Goal: Task Accomplishment & Management: Use online tool/utility

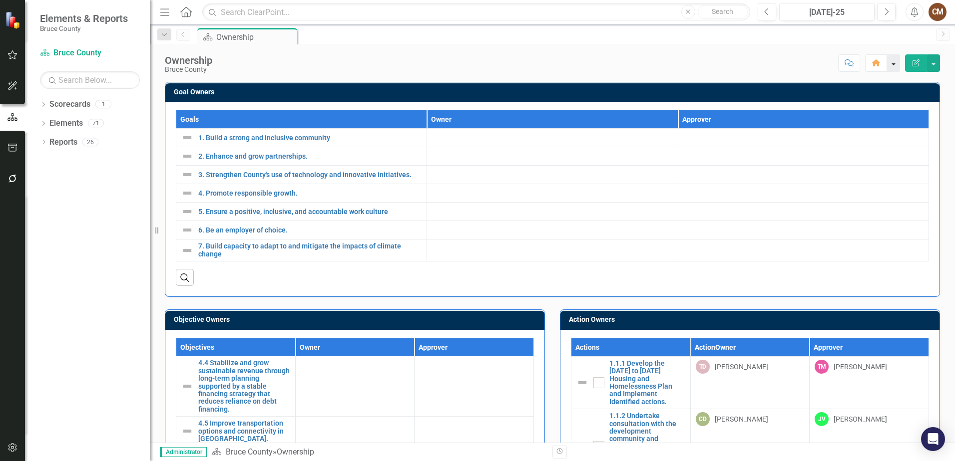
click at [895, 62] on button "button" at bounding box center [893, 62] width 13 height 17
click at [934, 65] on button "button" at bounding box center [933, 62] width 13 height 17
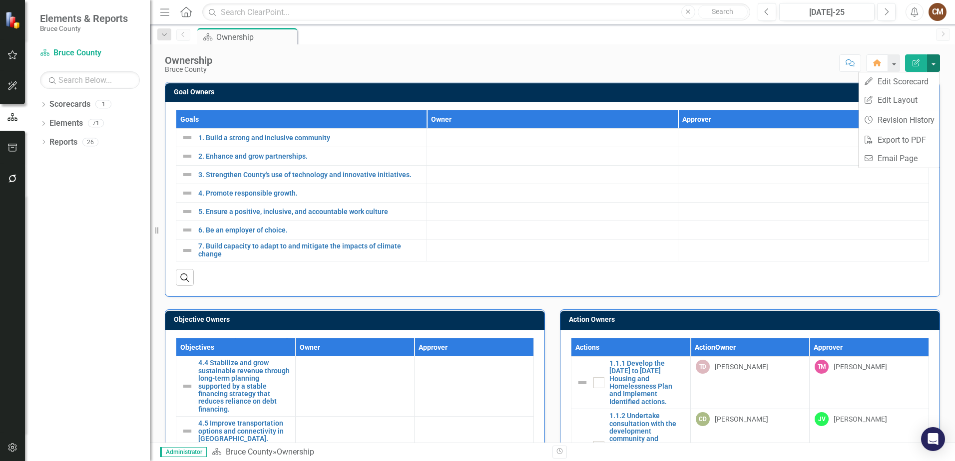
click at [934, 65] on button "button" at bounding box center [933, 62] width 13 height 17
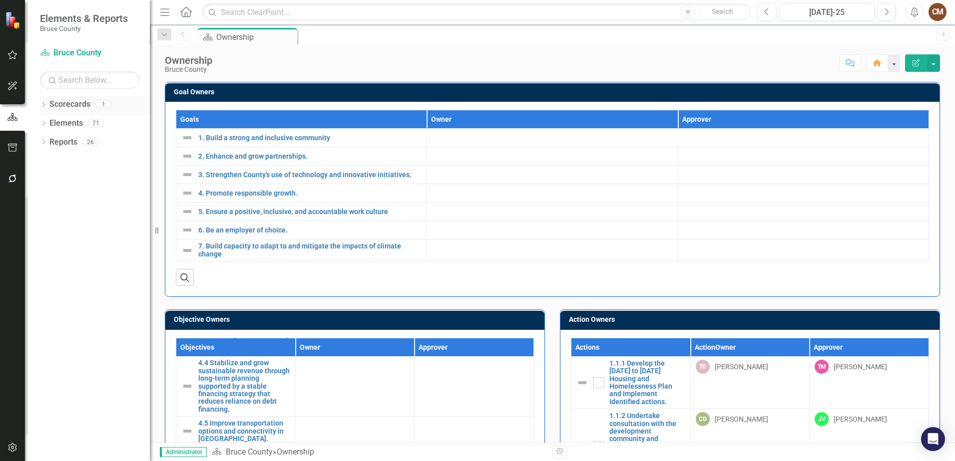
click at [43, 104] on icon "Dropdown" at bounding box center [43, 105] width 7 height 5
click at [43, 104] on icon "Dropdown" at bounding box center [41, 103] width 5 height 7
click at [41, 142] on icon "Dropdown" at bounding box center [43, 142] width 7 height 5
click at [41, 142] on icon at bounding box center [43, 142] width 4 height 2
click at [43, 122] on icon "Dropdown" at bounding box center [43, 124] width 7 height 5
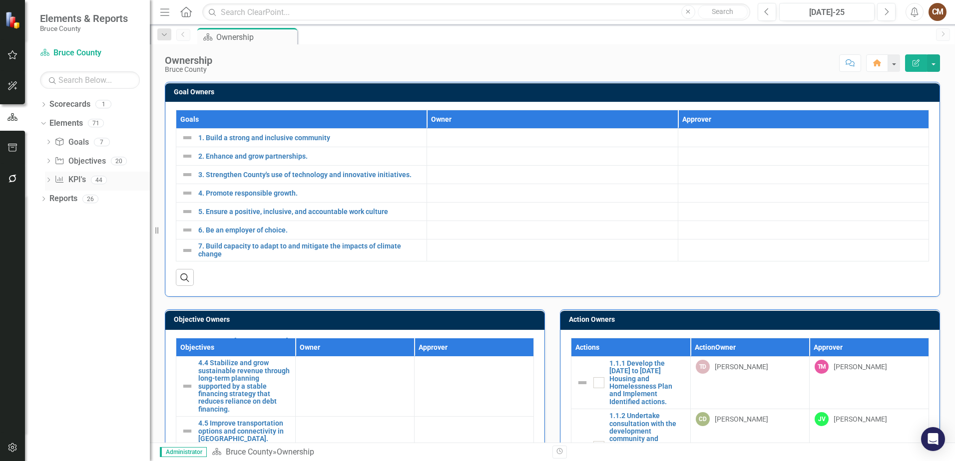
click at [77, 174] on div "KPI KPI's" at bounding box center [69, 180] width 31 height 16
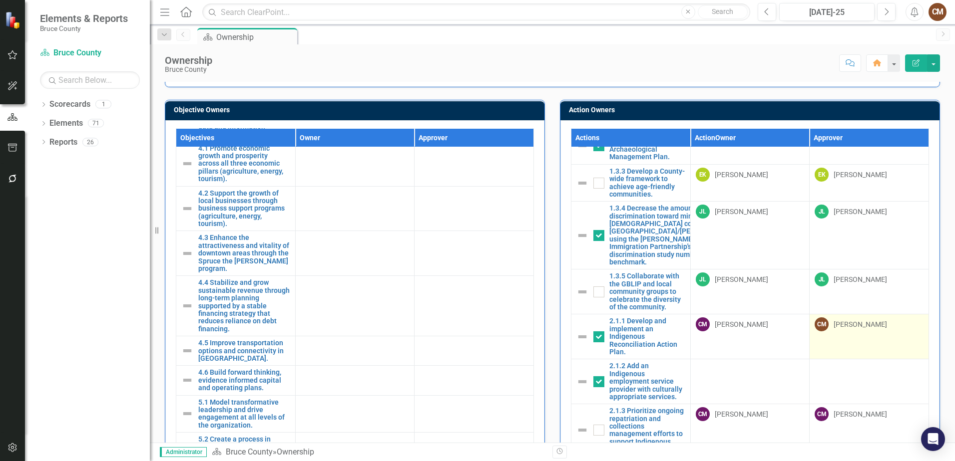
scroll to position [449, 0]
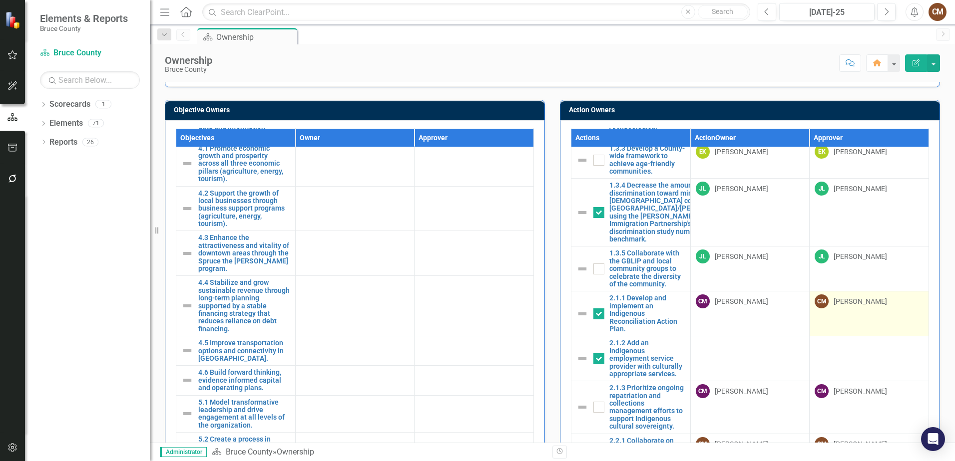
click at [849, 331] on td "CM Christine MacDonald" at bounding box center [868, 314] width 119 height 45
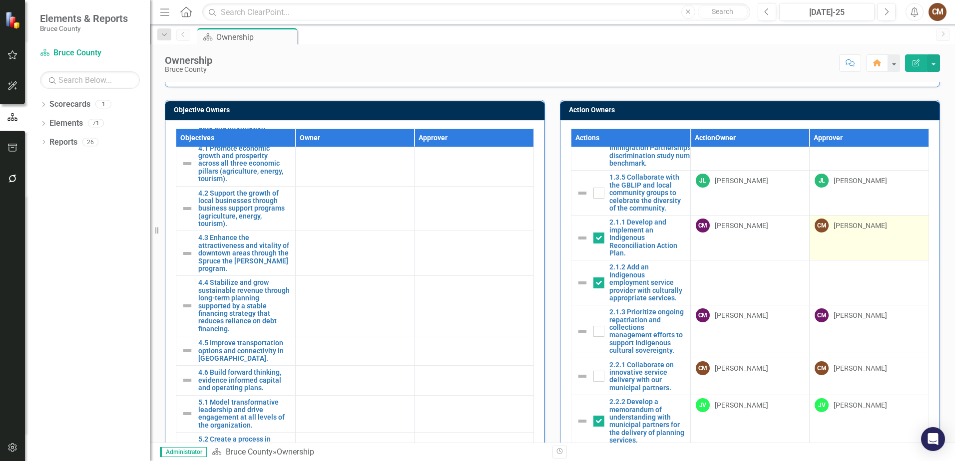
scroll to position [549, 0]
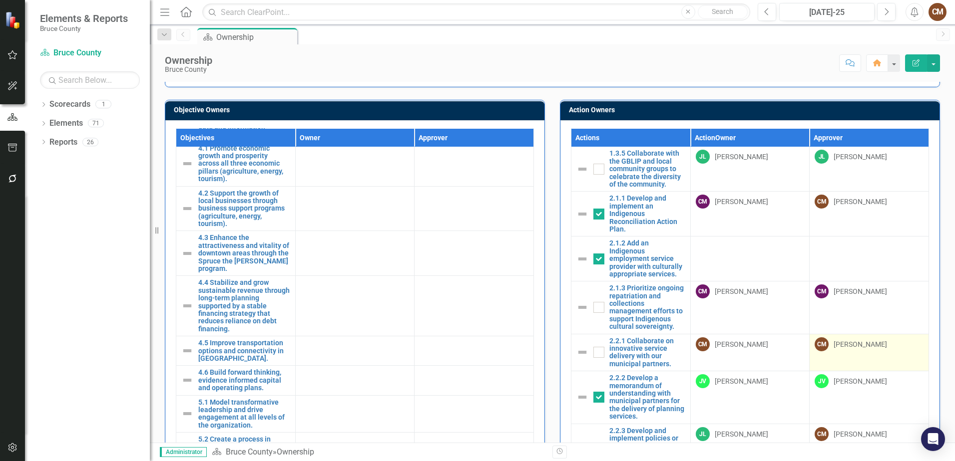
click at [855, 350] on div "[PERSON_NAME]" at bounding box center [859, 345] width 53 height 10
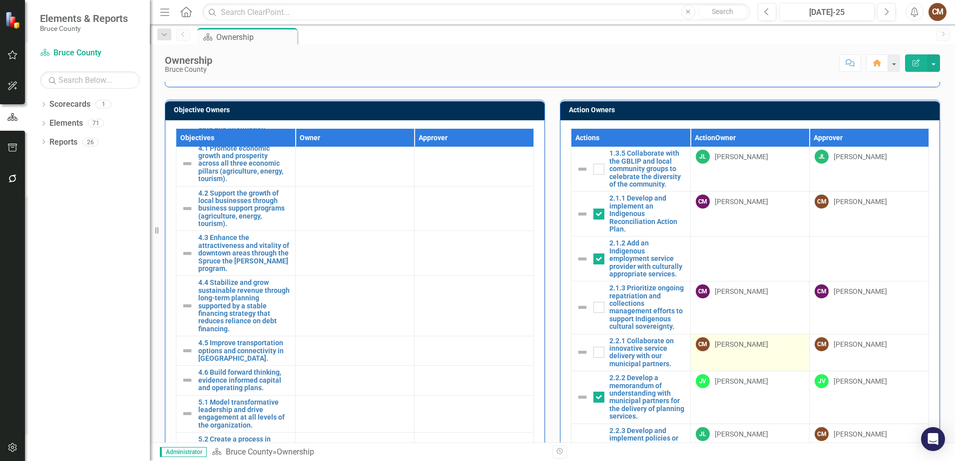
click at [702, 352] on div "CM Christine MacDonald" at bounding box center [750, 345] width 109 height 14
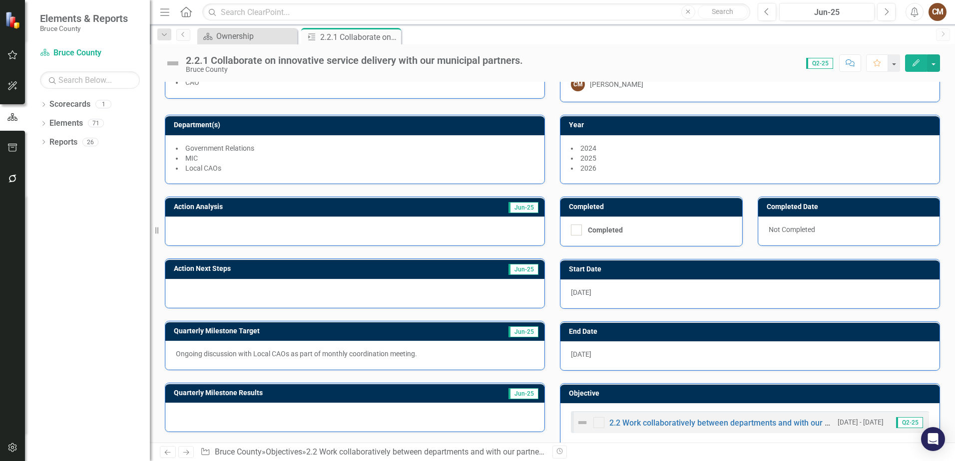
scroll to position [49, 0]
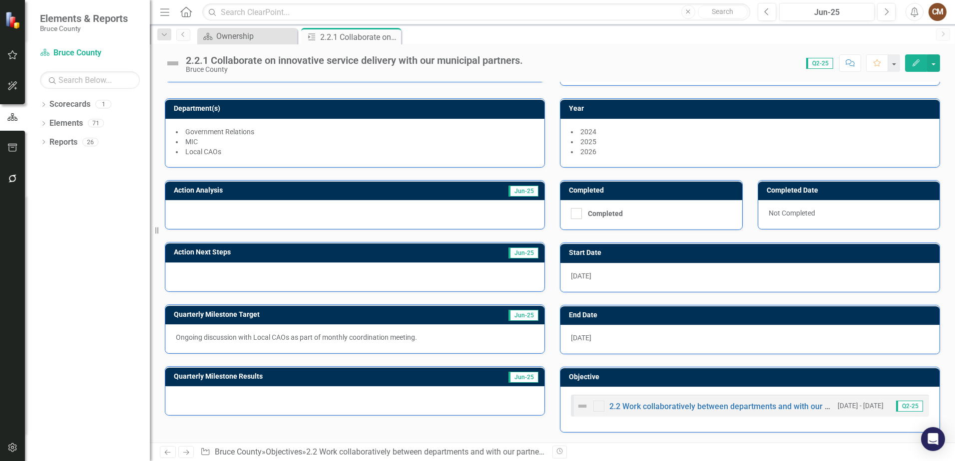
click at [289, 394] on div at bounding box center [354, 400] width 379 height 29
click at [293, 403] on div at bounding box center [354, 400] width 379 height 29
click at [302, 403] on div at bounding box center [354, 400] width 379 height 29
drag, startPoint x: 303, startPoint y: 403, endPoint x: 219, endPoint y: 405, distance: 83.9
click at [221, 407] on div at bounding box center [354, 400] width 379 height 29
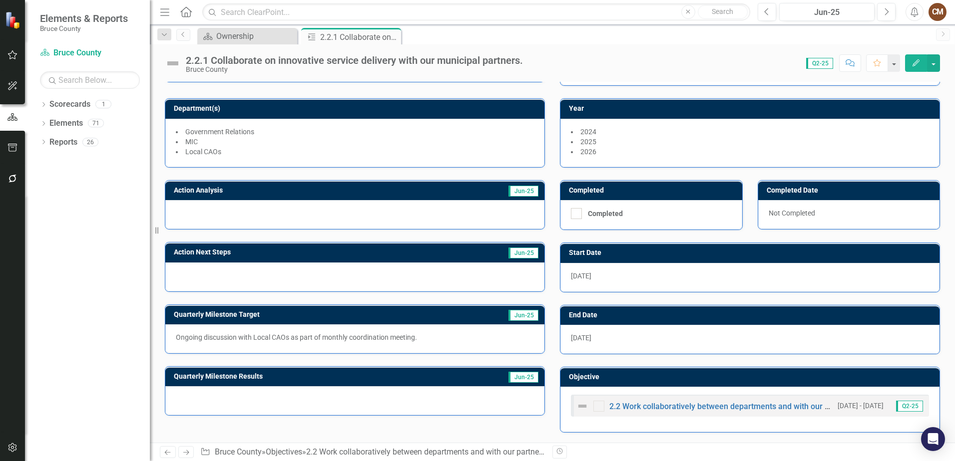
click at [187, 396] on div at bounding box center [354, 400] width 379 height 29
click at [914, 61] on icon "Edit" at bounding box center [915, 62] width 9 height 7
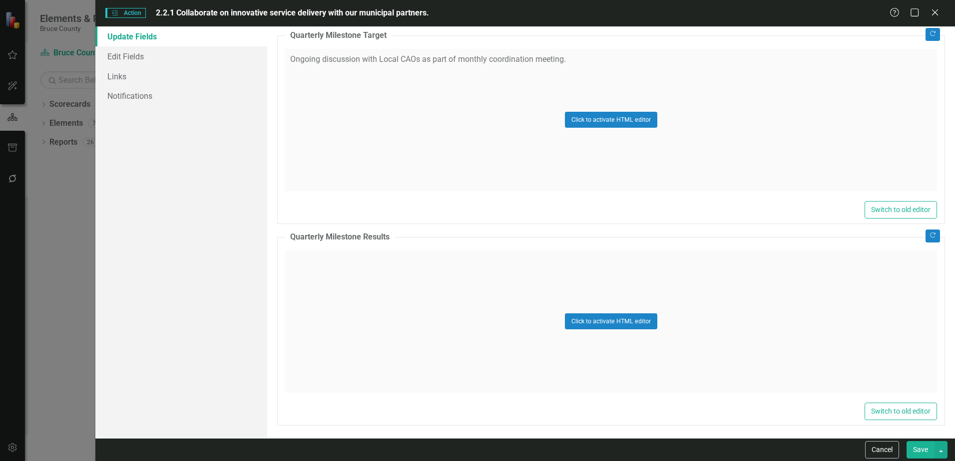
scroll to position [617, 0]
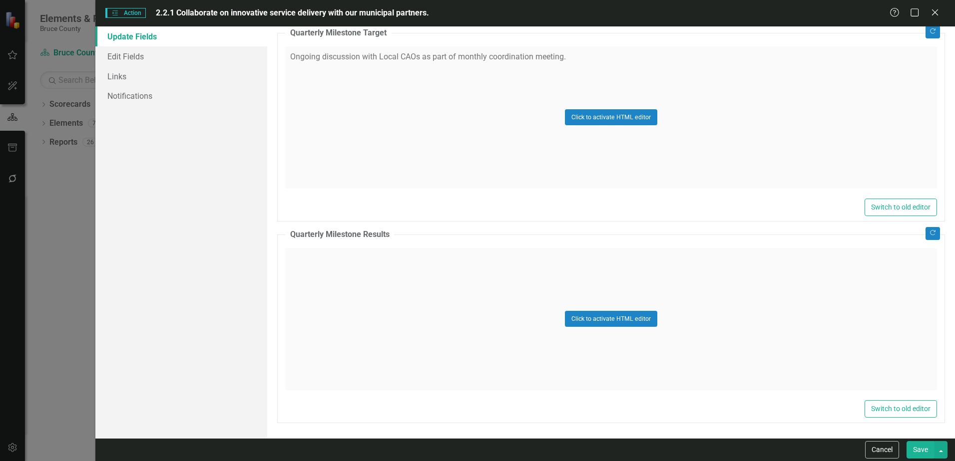
click at [390, 302] on div "Click to activate HTML editor" at bounding box center [611, 319] width 652 height 142
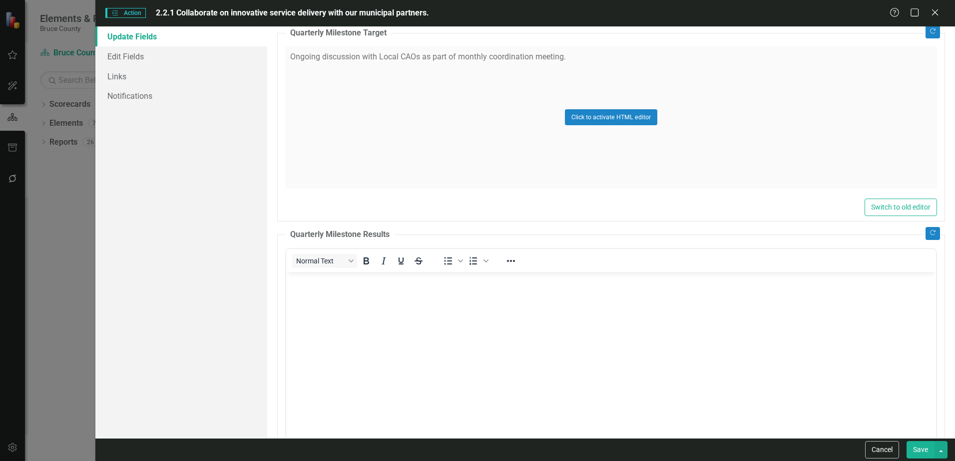
scroll to position [667, 0]
